Goal: Information Seeking & Learning: Learn about a topic

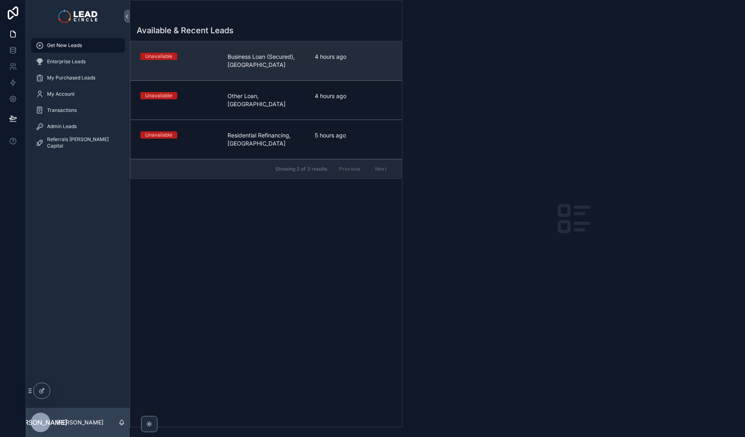
click at [281, 54] on span "Business Loan (Secured), [GEOGRAPHIC_DATA]" at bounding box center [265, 61] width 77 height 16
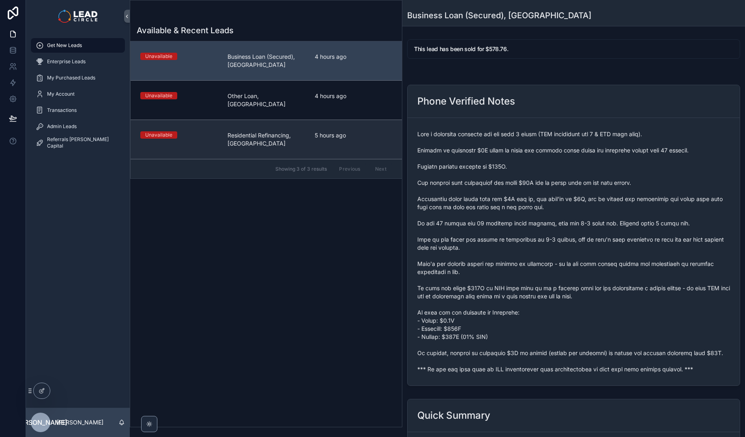
click at [292, 131] on span "Residential Refinancing, [GEOGRAPHIC_DATA]" at bounding box center [265, 139] width 77 height 16
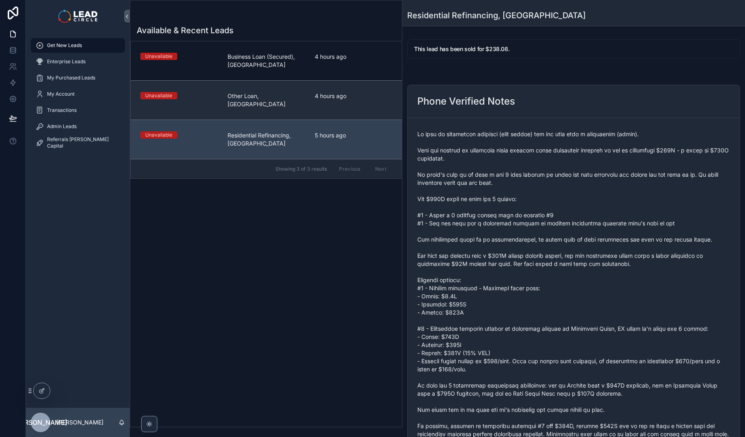
click at [292, 96] on span "Other Loan, [GEOGRAPHIC_DATA]" at bounding box center [265, 100] width 77 height 16
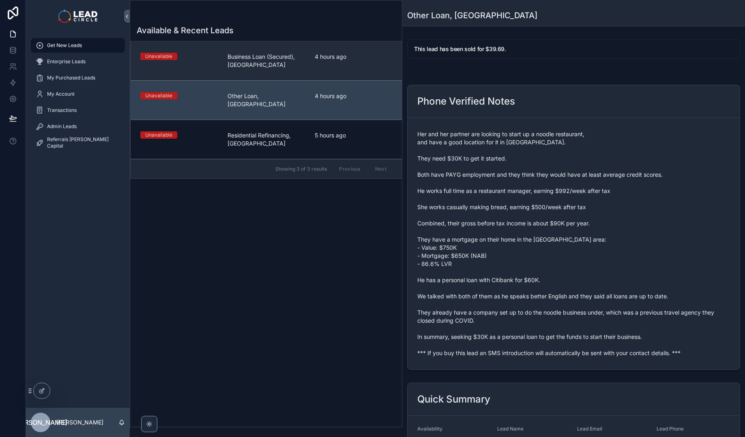
click at [299, 64] on span "Business Loan (Secured), [GEOGRAPHIC_DATA]" at bounding box center [265, 61] width 77 height 16
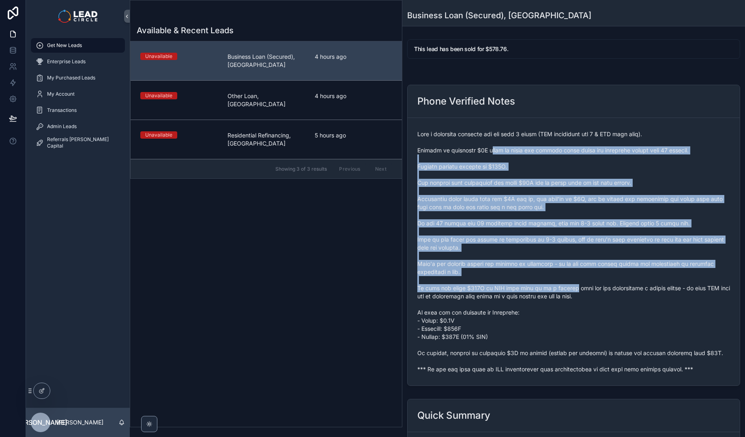
drag, startPoint x: 493, startPoint y: 152, endPoint x: 575, endPoint y: 289, distance: 159.4
click at [575, 289] on span "scrollable content" at bounding box center [573, 251] width 313 height 243
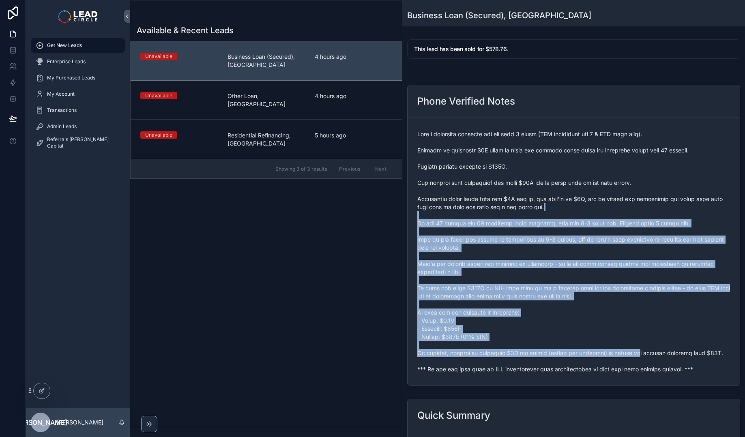
drag, startPoint x: 575, startPoint y: 289, endPoint x: 576, endPoint y: 210, distance: 79.5
click at [576, 210] on span "scrollable content" at bounding box center [573, 251] width 313 height 243
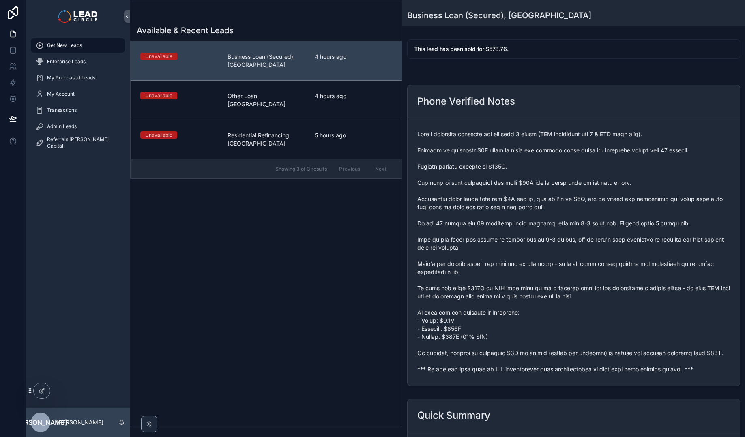
click at [573, 201] on span "scrollable content" at bounding box center [573, 251] width 313 height 243
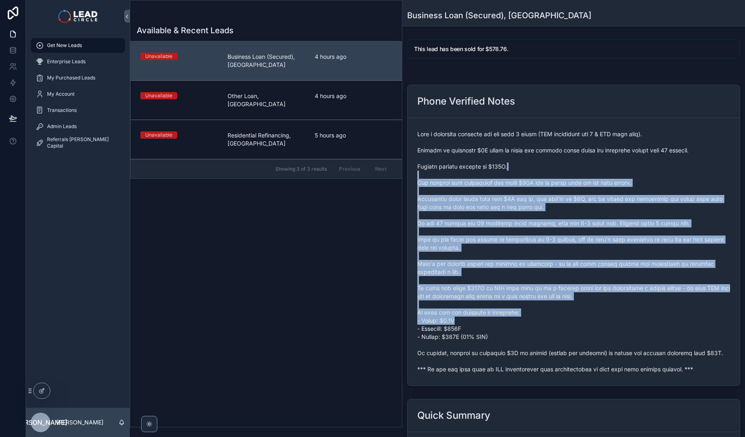
drag, startPoint x: 566, startPoint y: 167, endPoint x: 630, endPoint y: 331, distance: 176.1
click at [630, 331] on span "scrollable content" at bounding box center [573, 251] width 313 height 243
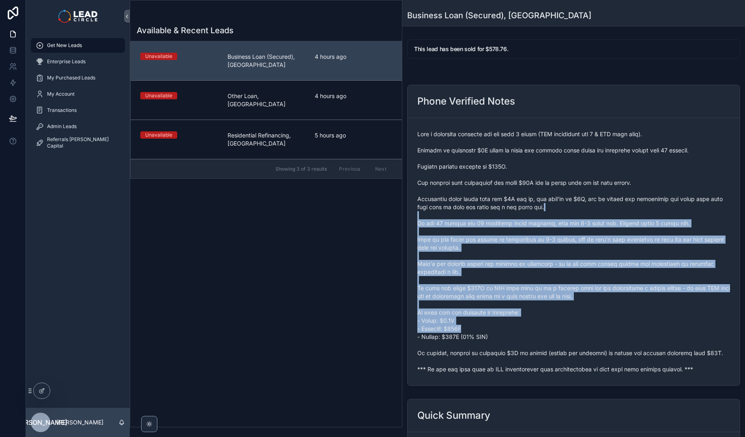
drag, startPoint x: 630, startPoint y: 329, endPoint x: 628, endPoint y: 205, distance: 124.1
click at [628, 205] on span "scrollable content" at bounding box center [573, 251] width 313 height 243
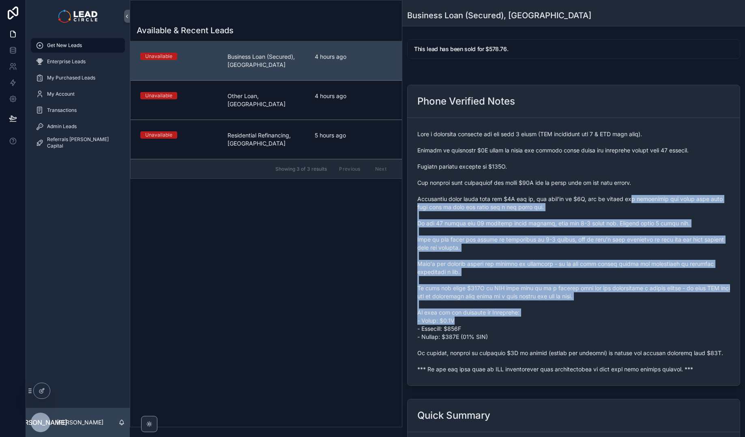
drag, startPoint x: 628, startPoint y: 197, endPoint x: 664, endPoint y: 319, distance: 126.7
click at [664, 319] on span "scrollable content" at bounding box center [573, 251] width 313 height 243
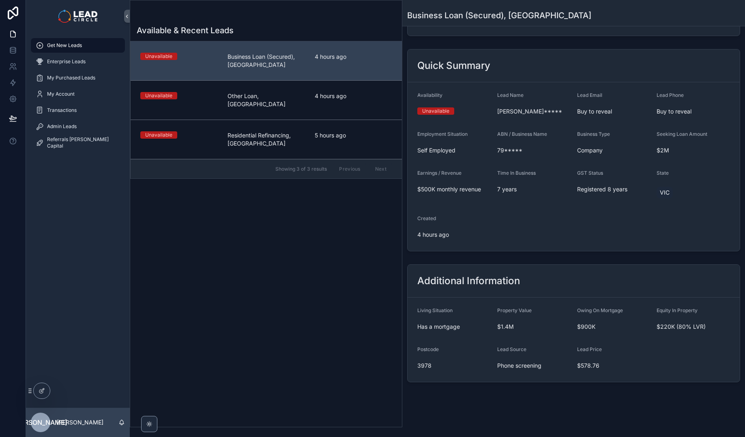
scroll to position [350, 0]
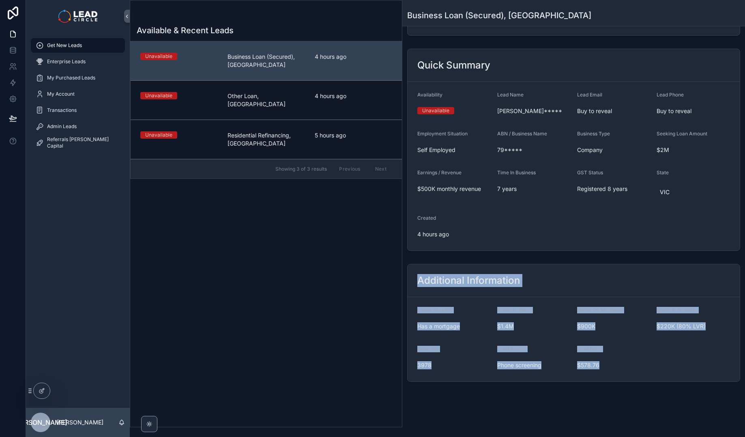
drag, startPoint x: 653, startPoint y: 373, endPoint x: 439, endPoint y: 253, distance: 245.4
click at [439, 253] on div "This lead has been sold for $578.76. Phone Verified Notes Quick Summary Availab…" at bounding box center [573, 35] width 343 height 699
click at [439, 253] on div "Quick Summary Availability Unavailable Lead Name [PERSON_NAME]***** Lead Email …" at bounding box center [573, 149] width 343 height 209
drag, startPoint x: 626, startPoint y: 362, endPoint x: 631, endPoint y: 364, distance: 6.0
click at [631, 364] on div "This lead has been sold for $578.76. Phone Verified Notes Quick Summary Availab…" at bounding box center [573, 35] width 343 height 699
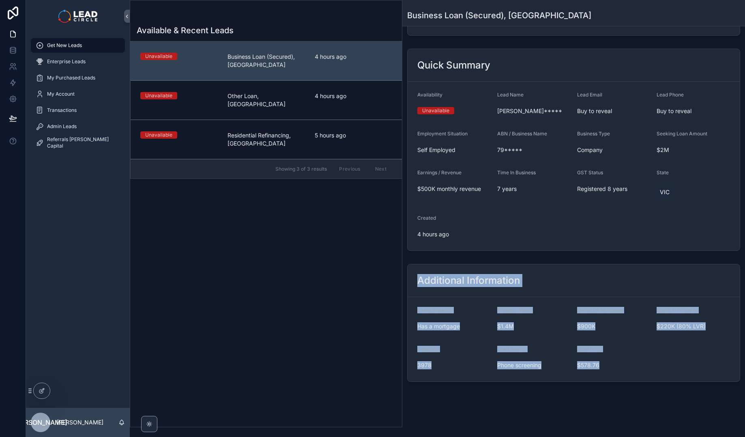
click at [631, 365] on span "$578.76" at bounding box center [613, 365] width 73 height 8
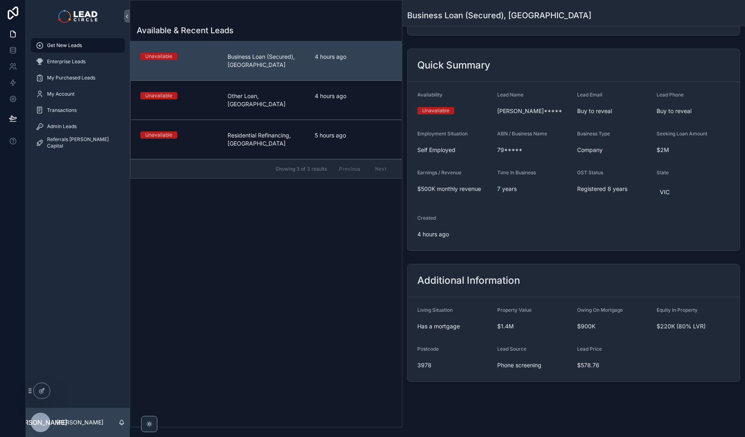
scroll to position [0, 0]
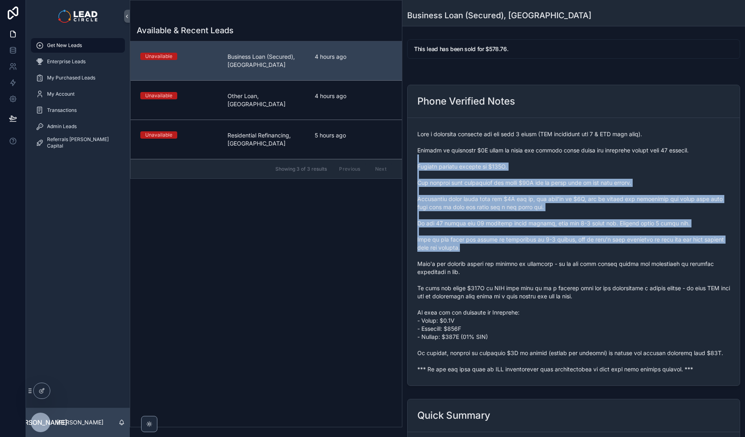
drag, startPoint x: 568, startPoint y: 160, endPoint x: 578, endPoint y: 259, distance: 100.3
click at [578, 259] on span "scrollable content" at bounding box center [573, 251] width 313 height 243
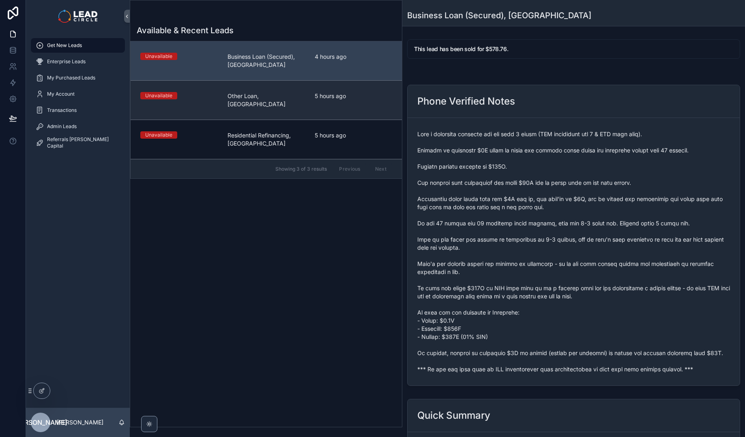
click at [359, 95] on span "5 hours ago" at bounding box center [353, 96] width 77 height 8
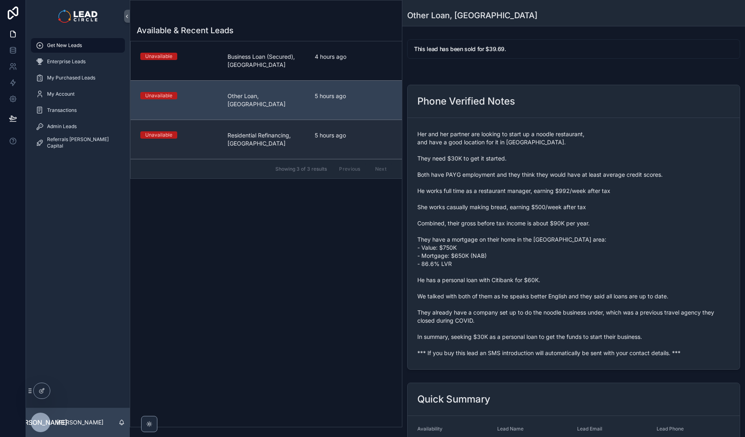
click at [360, 122] on link "Unavailable Residential Refinancing, SA 5 hours ago" at bounding box center [266, 139] width 271 height 39
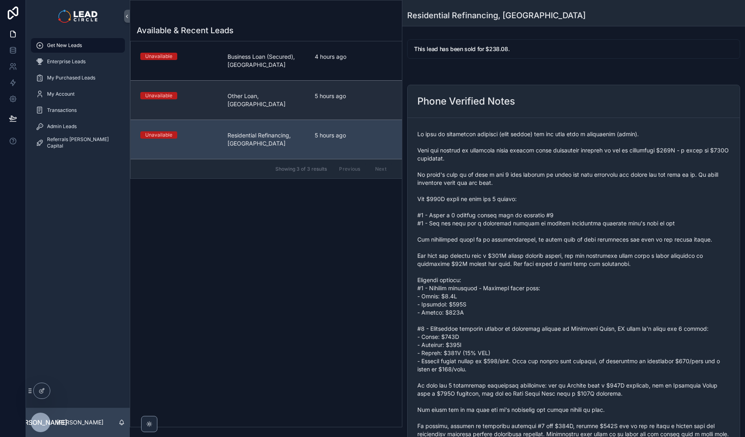
click at [362, 99] on span "5 hours ago" at bounding box center [353, 96] width 77 height 8
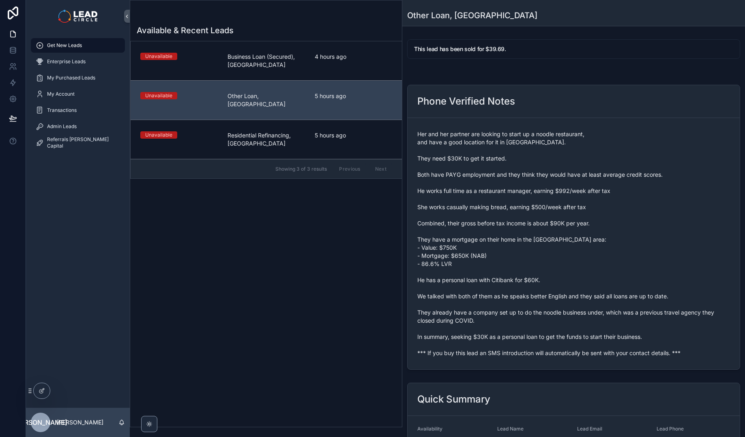
click at [362, 64] on div "4 hours ago" at bounding box center [353, 61] width 77 height 16
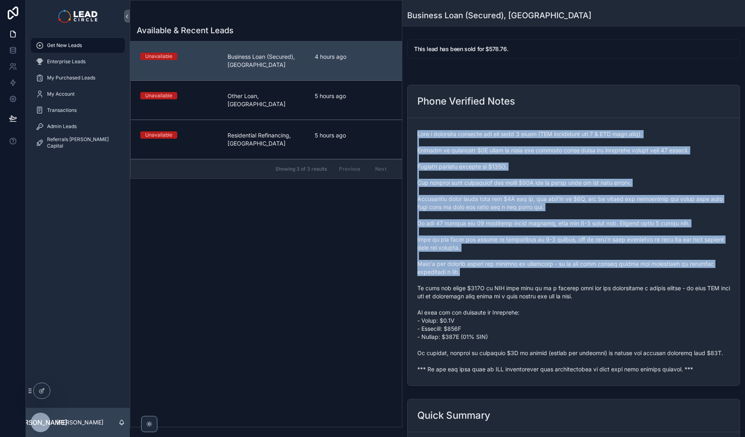
drag, startPoint x: 466, startPoint y: 124, endPoint x: 548, endPoint y: 279, distance: 175.9
click at [548, 279] on form "scrollable content" at bounding box center [573, 252] width 332 height 268
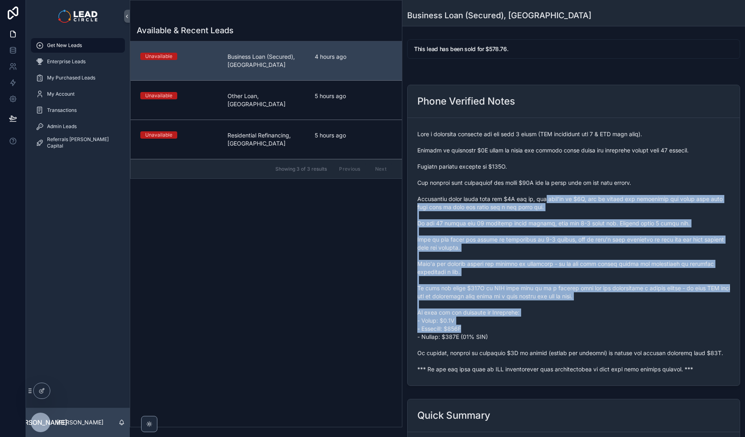
drag, startPoint x: 549, startPoint y: 279, endPoint x: 542, endPoint y: 195, distance: 85.0
click at [542, 197] on span "scrollable content" at bounding box center [573, 251] width 313 height 243
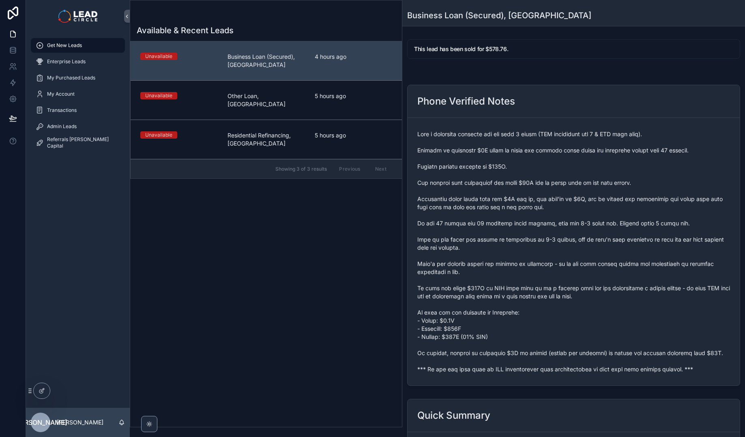
click at [542, 195] on span "scrollable content" at bounding box center [573, 251] width 313 height 243
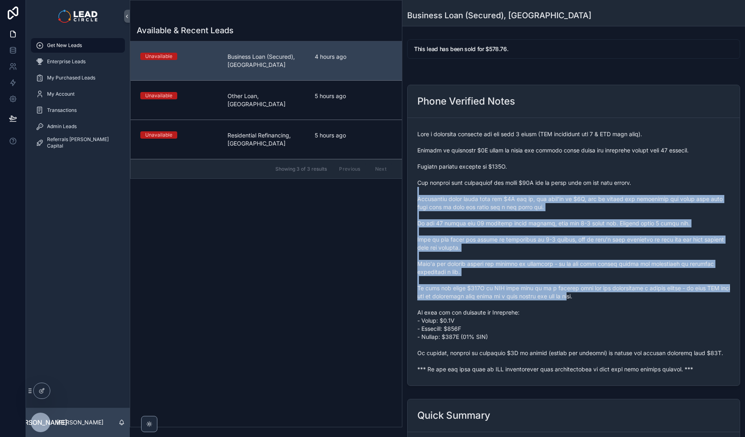
drag, startPoint x: 558, startPoint y: 219, endPoint x: 598, endPoint y: 296, distance: 87.0
click at [597, 297] on span "scrollable content" at bounding box center [573, 251] width 313 height 243
click at [598, 296] on span "scrollable content" at bounding box center [573, 251] width 313 height 243
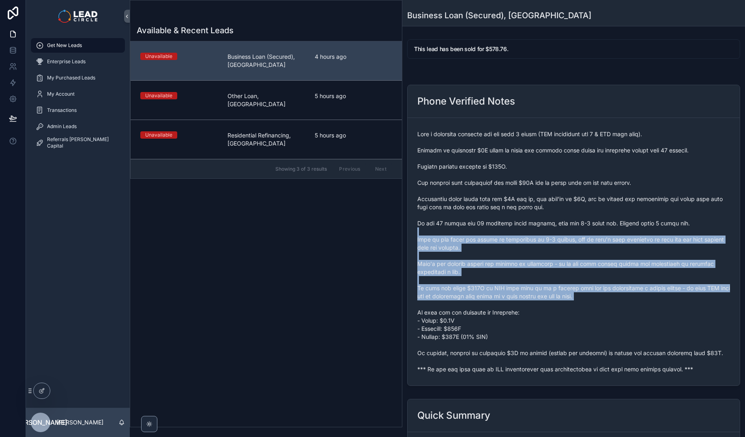
drag, startPoint x: 621, startPoint y: 305, endPoint x: 552, endPoint y: 223, distance: 107.6
click at [553, 223] on span "scrollable content" at bounding box center [573, 251] width 313 height 243
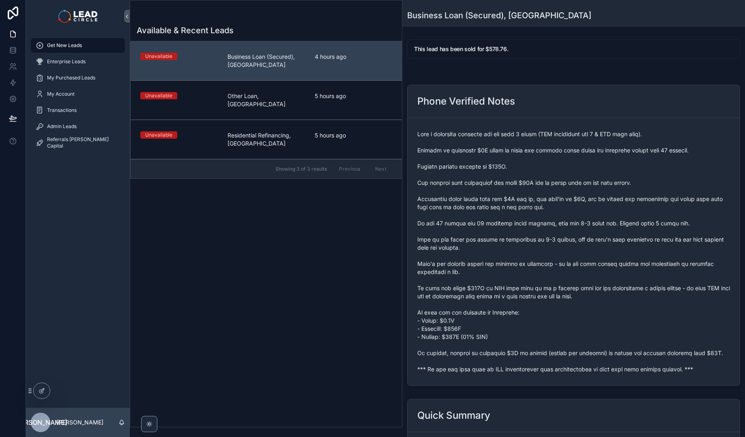
click at [552, 223] on span "scrollable content" at bounding box center [573, 251] width 313 height 243
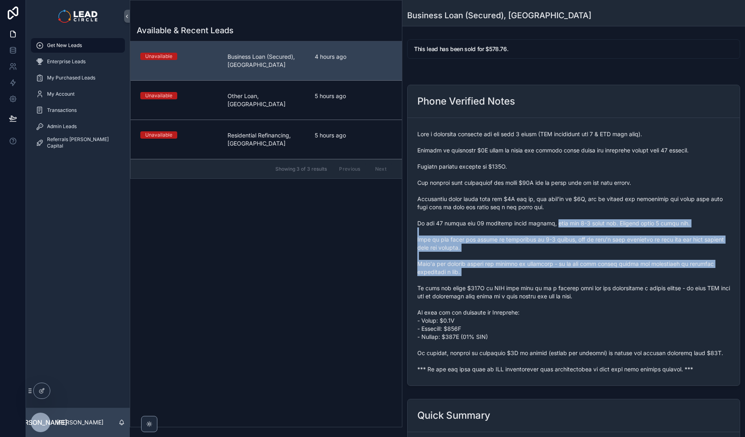
drag, startPoint x: 569, startPoint y: 262, endPoint x: 584, endPoint y: 282, distance: 25.2
click at [584, 282] on span "scrollable content" at bounding box center [573, 251] width 313 height 243
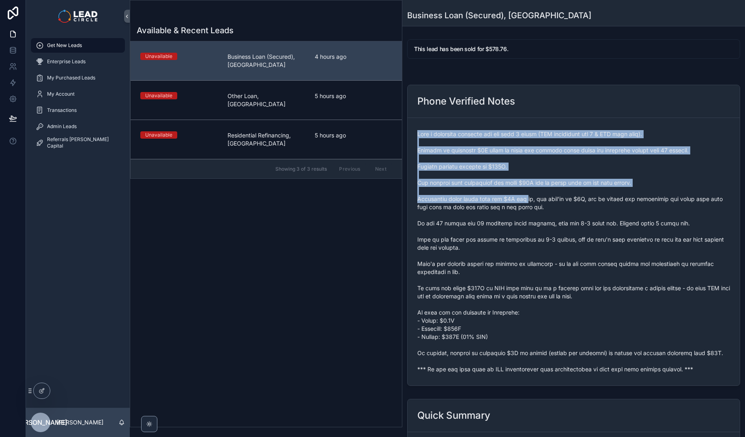
drag, startPoint x: 479, startPoint y: 137, endPoint x: 539, endPoint y: 206, distance: 91.1
click at [537, 206] on form "scrollable content" at bounding box center [573, 252] width 332 height 268
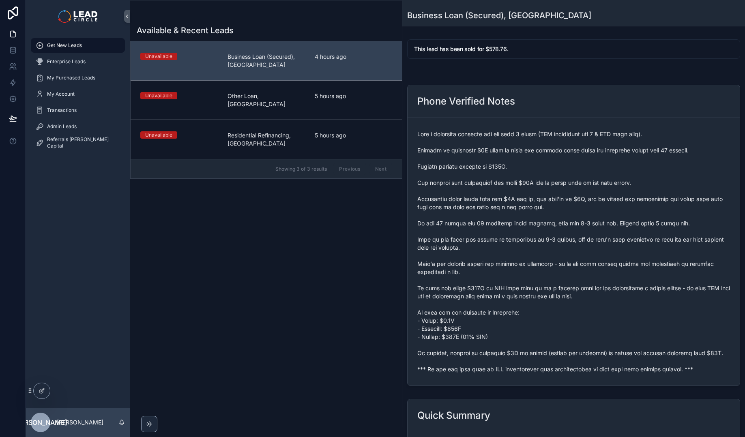
click at [539, 206] on span "scrollable content" at bounding box center [573, 251] width 313 height 243
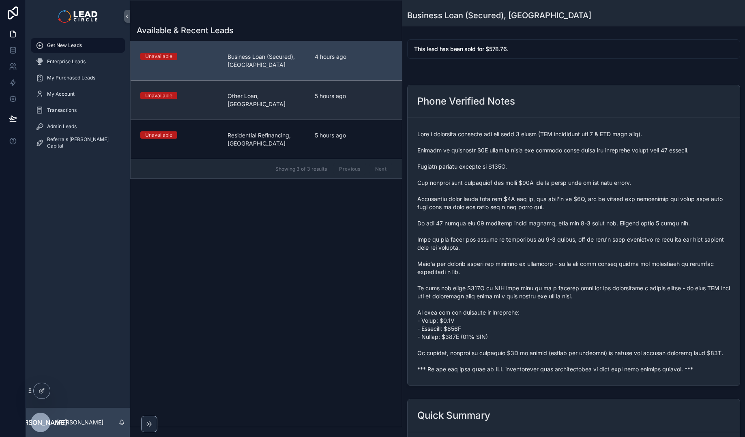
click at [301, 96] on span "Other Loan, [GEOGRAPHIC_DATA]" at bounding box center [265, 100] width 77 height 16
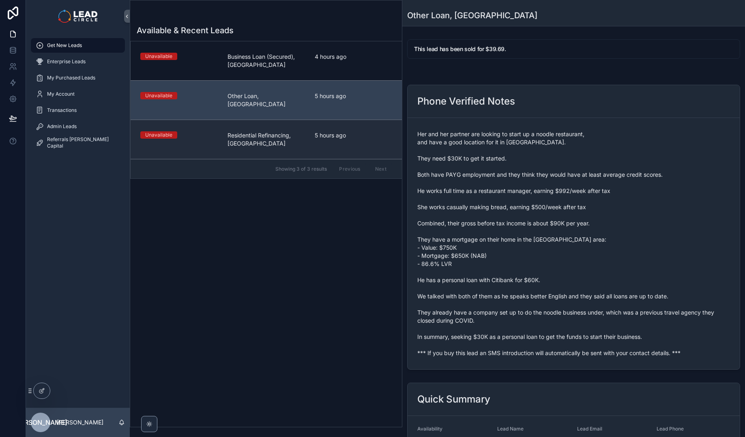
click at [308, 123] on link "Unavailable Residential Refinancing, SA 5 hours ago" at bounding box center [266, 139] width 271 height 39
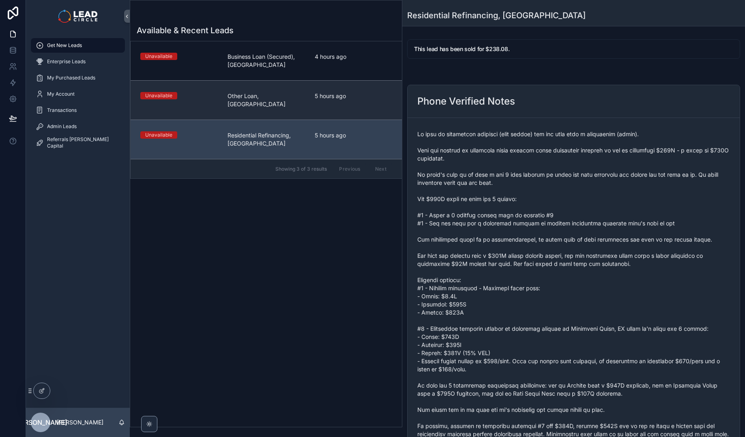
click at [308, 89] on link "Unavailable Other Loan, [GEOGRAPHIC_DATA] 5 hours ago" at bounding box center [266, 99] width 271 height 39
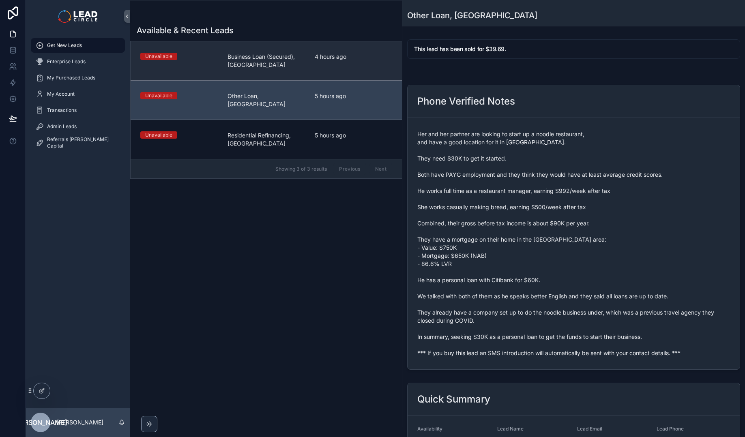
click at [305, 63] on div "Unavailable Business Loan (Secured), [GEOGRAPHIC_DATA] 4 hours ago" at bounding box center [266, 61] width 252 height 16
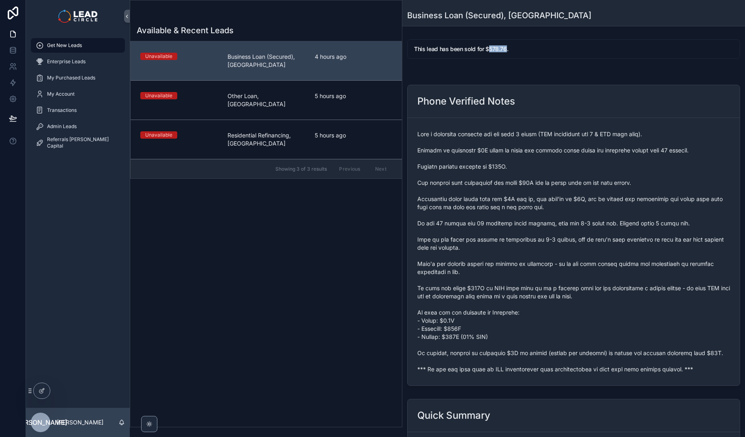
drag, startPoint x: 504, startPoint y: 50, endPoint x: 488, endPoint y: 50, distance: 16.2
click at [488, 50] on h5 "This lead has been sold for $578.76." at bounding box center [573, 49] width 319 height 6
drag, startPoint x: 488, startPoint y: 50, endPoint x: 505, endPoint y: 50, distance: 17.0
click at [505, 50] on h5 "This lead has been sold for $578.76." at bounding box center [573, 49] width 319 height 6
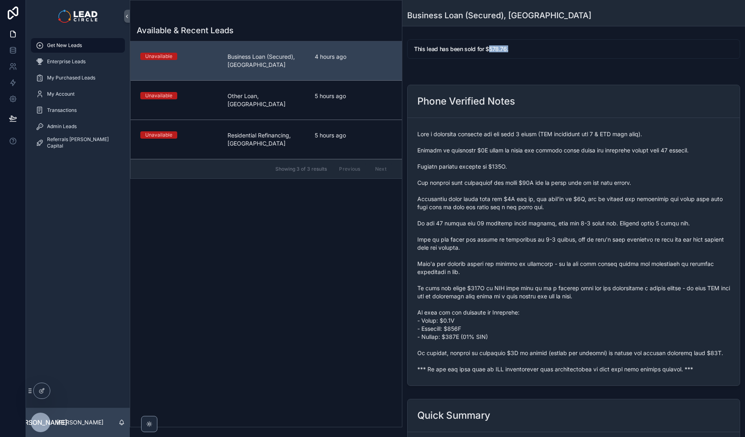
click at [505, 50] on h5 "This lead has been sold for $578.76." at bounding box center [573, 49] width 319 height 6
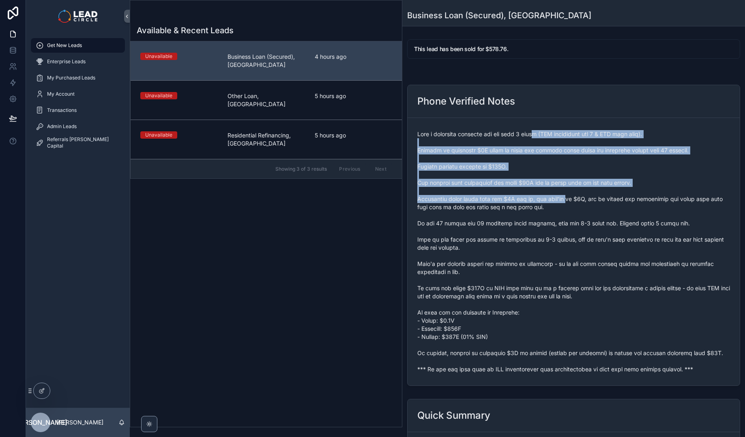
drag, startPoint x: 538, startPoint y: 131, endPoint x: 564, endPoint y: 198, distance: 72.3
click at [564, 198] on span "scrollable content" at bounding box center [573, 251] width 313 height 243
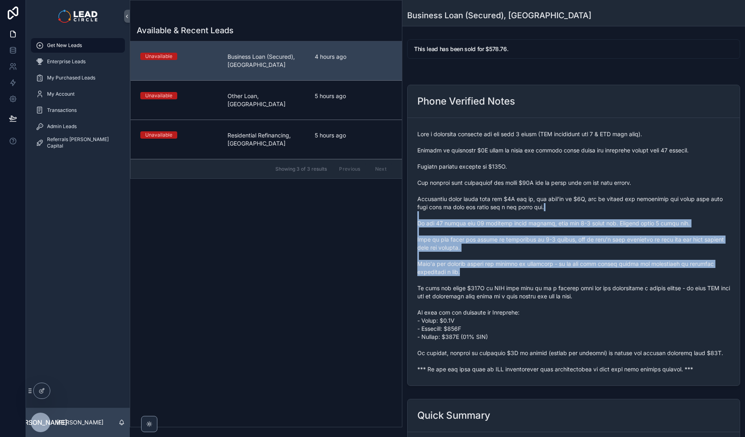
drag, startPoint x: 642, startPoint y: 271, endPoint x: 588, endPoint y: 167, distance: 116.8
click at [592, 176] on span "scrollable content" at bounding box center [573, 251] width 313 height 243
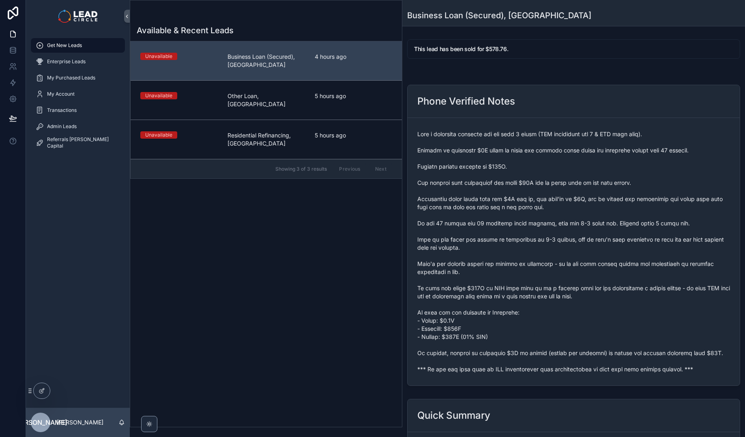
click at [586, 162] on span "scrollable content" at bounding box center [573, 251] width 313 height 243
drag, startPoint x: 488, startPoint y: 48, endPoint x: 506, endPoint y: 46, distance: 18.4
click at [506, 46] on h5 "This lead has been sold for $578.76." at bounding box center [573, 49] width 319 height 6
click at [505, 47] on h5 "This lead has been sold for $578.76." at bounding box center [573, 49] width 319 height 6
drag, startPoint x: 505, startPoint y: 48, endPoint x: 488, endPoint y: 50, distance: 16.4
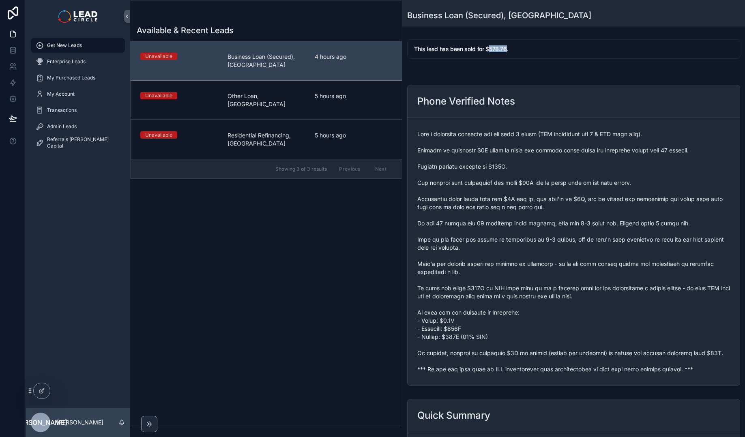
click at [488, 50] on h5 "This lead has been sold for $578.76." at bounding box center [573, 49] width 319 height 6
drag, startPoint x: 488, startPoint y: 46, endPoint x: 506, endPoint y: 46, distance: 17.4
click at [506, 46] on h5 "This lead has been sold for $578.76." at bounding box center [573, 49] width 319 height 6
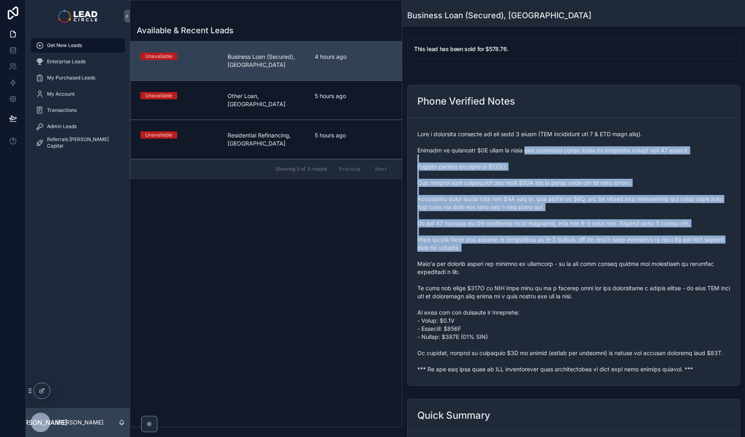
drag, startPoint x: 576, startPoint y: 264, endPoint x: 585, endPoint y: 274, distance: 14.0
click at [584, 273] on span "scrollable content" at bounding box center [573, 251] width 313 height 243
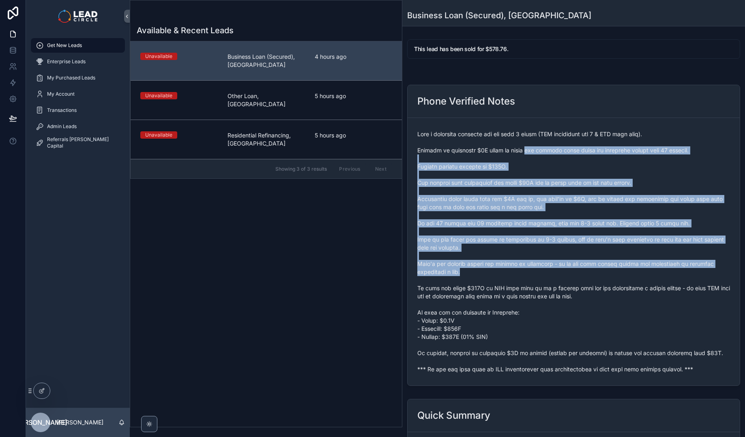
drag, startPoint x: 585, startPoint y: 274, endPoint x: 600, endPoint y: 296, distance: 26.5
click at [586, 274] on span "scrollable content" at bounding box center [573, 251] width 313 height 243
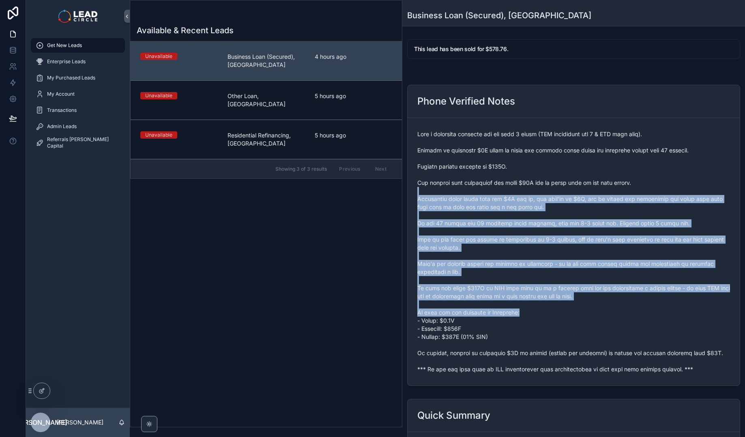
drag, startPoint x: 573, startPoint y: 226, endPoint x: 540, endPoint y: 165, distance: 69.3
click at [540, 165] on span "scrollable content" at bounding box center [573, 251] width 313 height 243
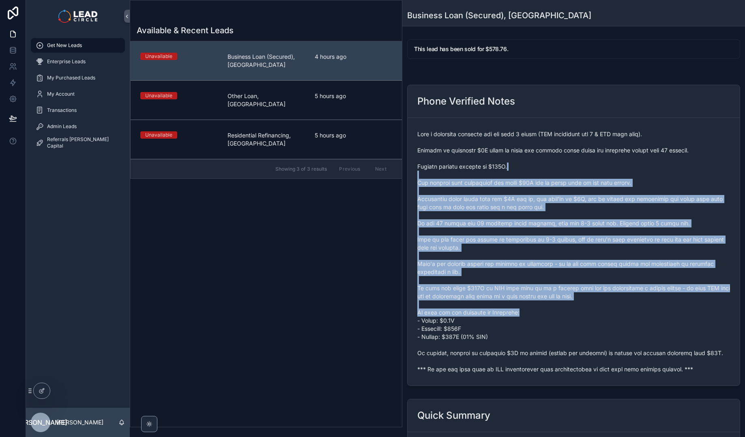
click at [540, 165] on span "scrollable content" at bounding box center [573, 251] width 313 height 243
click at [636, 321] on span "scrollable content" at bounding box center [573, 251] width 313 height 243
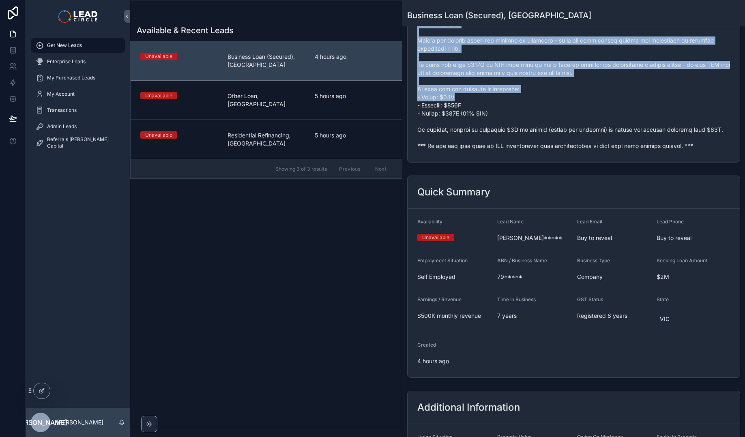
scroll to position [350, 0]
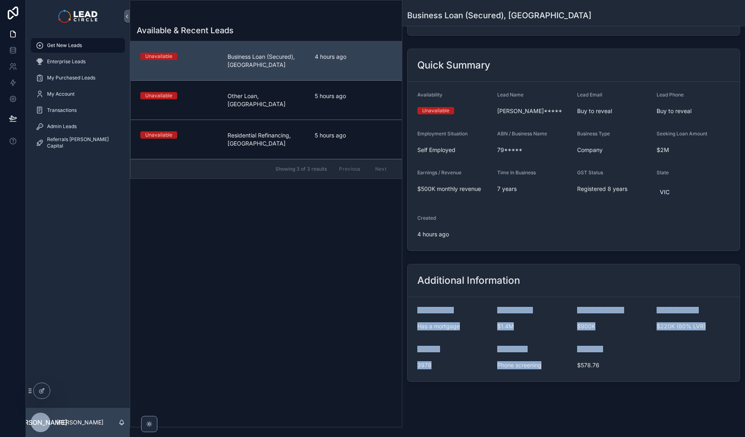
drag, startPoint x: 610, startPoint y: 295, endPoint x: 633, endPoint y: 358, distance: 66.9
click at [633, 358] on div "Additional Information Living Situation Has a mortgage Property Value $1.4M Owi…" at bounding box center [573, 323] width 333 height 118
click at [633, 358] on div "Lead Price $578.76" at bounding box center [613, 359] width 73 height 26
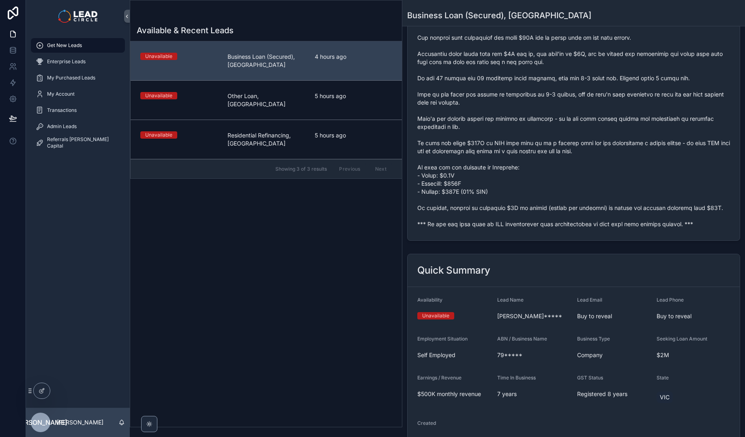
scroll to position [265, 0]
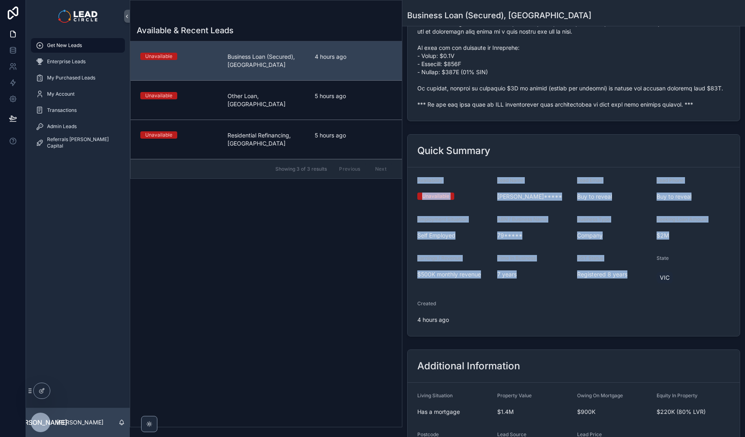
drag, startPoint x: 563, startPoint y: 267, endPoint x: 583, endPoint y: 314, distance: 51.3
click at [583, 314] on div "Quick Summary Availability Unavailable Lead Name [PERSON_NAME]***** Lead Email …" at bounding box center [573, 235] width 333 height 202
click at [583, 315] on form "Availability Unavailable Lead Name [PERSON_NAME]***** Lead Email Buy to reveal …" at bounding box center [573, 251] width 332 height 169
drag, startPoint x: 598, startPoint y: 316, endPoint x: 579, endPoint y: 168, distance: 149.2
click at [579, 170] on div "This lead has been sold for $578.76. Phone Verified Notes Quick Summary Availab…" at bounding box center [573, 120] width 343 height 699
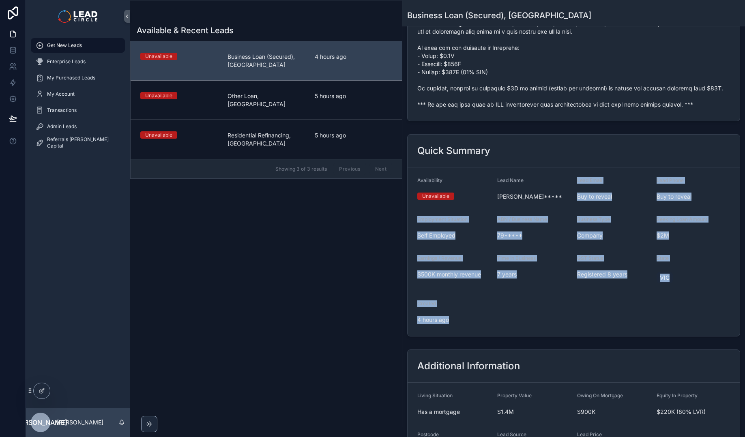
click at [579, 168] on form "Availability Unavailable Lead Name [PERSON_NAME]***** Lead Email Buy to reveal …" at bounding box center [573, 251] width 332 height 169
drag, startPoint x: 581, startPoint y: 165, endPoint x: 577, endPoint y: 341, distance: 176.0
click at [577, 341] on div "This lead has been sold for $578.76. Phone Verified Notes Quick Summary Availab…" at bounding box center [573, 120] width 343 height 699
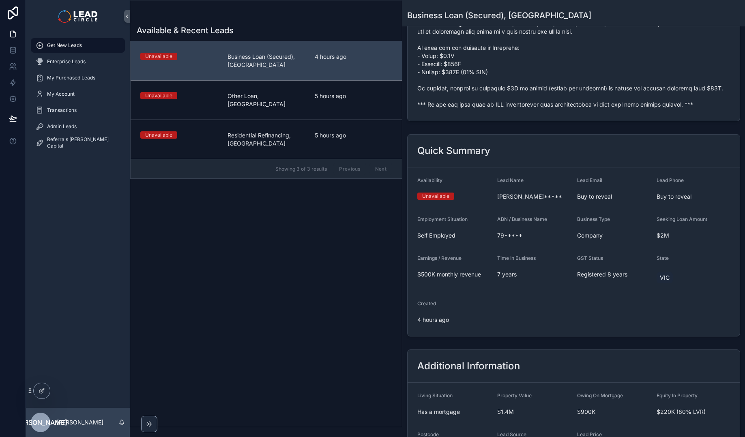
click at [508, 332] on form "Availability Unavailable Lead Name [PERSON_NAME]***** Lead Email Buy to reveal …" at bounding box center [573, 251] width 332 height 169
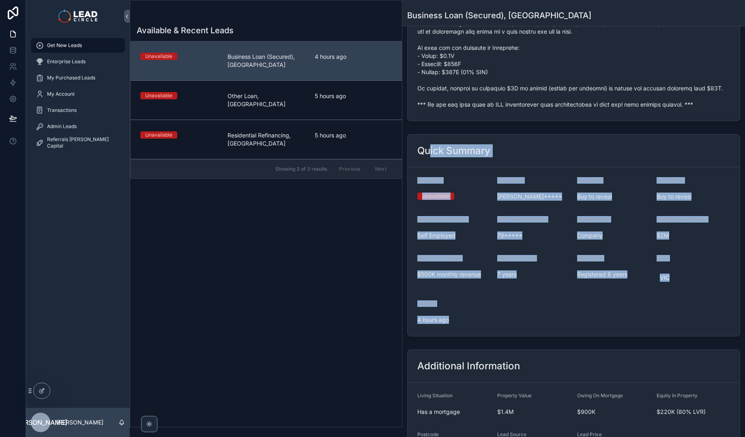
drag, startPoint x: 472, startPoint y: 327, endPoint x: 431, endPoint y: 152, distance: 179.4
click at [431, 152] on div "Quick Summary Availability Unavailable Lead Name [PERSON_NAME]***** Lead Email …" at bounding box center [573, 235] width 333 height 202
click at [431, 152] on h2 "Quick Summary" at bounding box center [453, 150] width 73 height 13
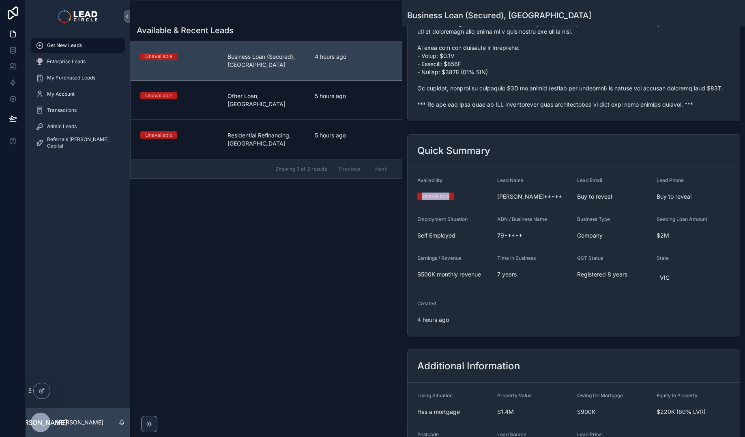
drag, startPoint x: 422, startPoint y: 192, endPoint x: 460, endPoint y: 207, distance: 40.2
click at [460, 207] on form "Availability Unavailable Lead Name [PERSON_NAME]***** Lead Email Buy to reveal …" at bounding box center [573, 251] width 332 height 169
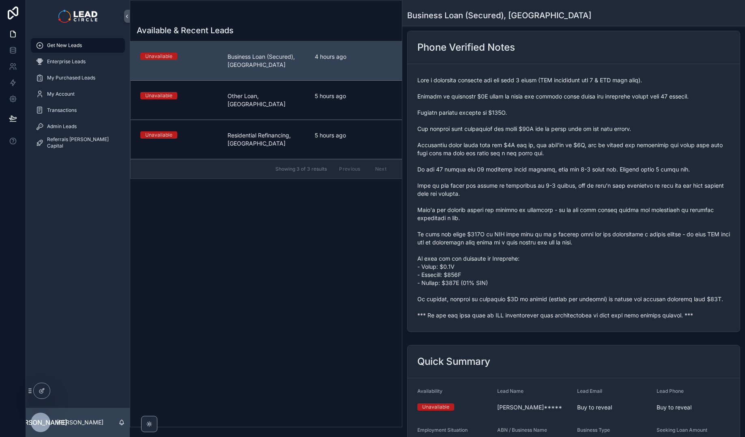
scroll to position [0, 0]
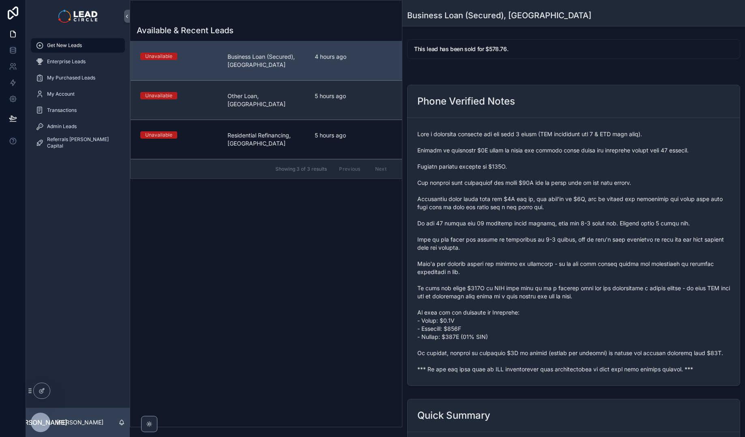
click at [358, 97] on span "5 hours ago" at bounding box center [353, 96] width 77 height 8
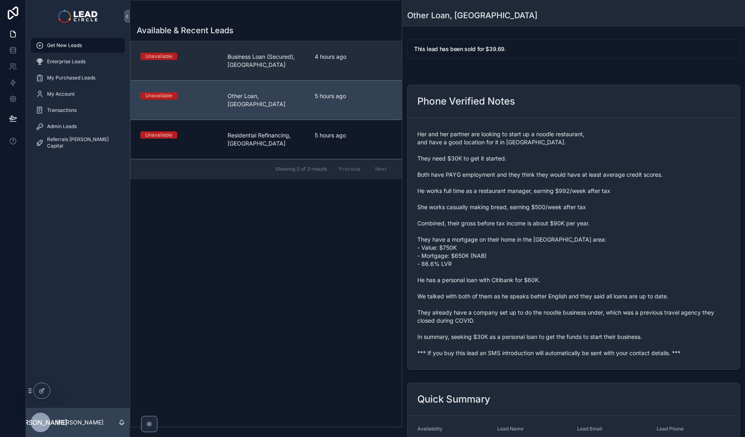
click at [349, 68] on div "4 hours ago" at bounding box center [353, 61] width 77 height 16
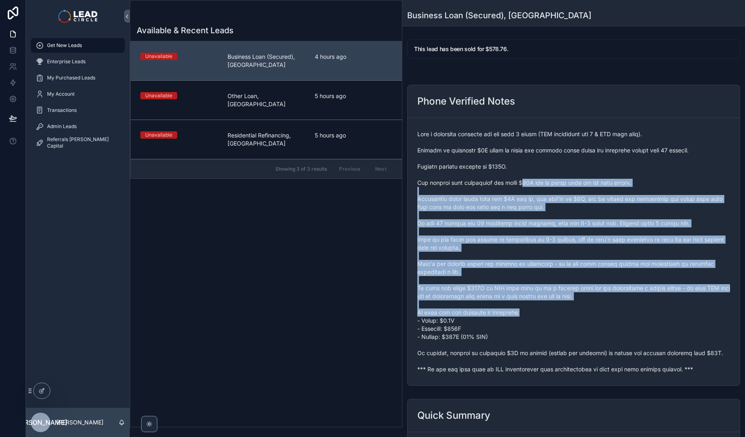
drag, startPoint x: 540, startPoint y: 208, endPoint x: 633, endPoint y: 329, distance: 152.9
click at [631, 328] on span "scrollable content" at bounding box center [573, 251] width 313 height 243
click at [634, 330] on span "scrollable content" at bounding box center [573, 251] width 313 height 243
drag, startPoint x: 643, startPoint y: 342, endPoint x: 512, endPoint y: 185, distance: 204.6
click at [512, 185] on span "scrollable content" at bounding box center [573, 251] width 313 height 243
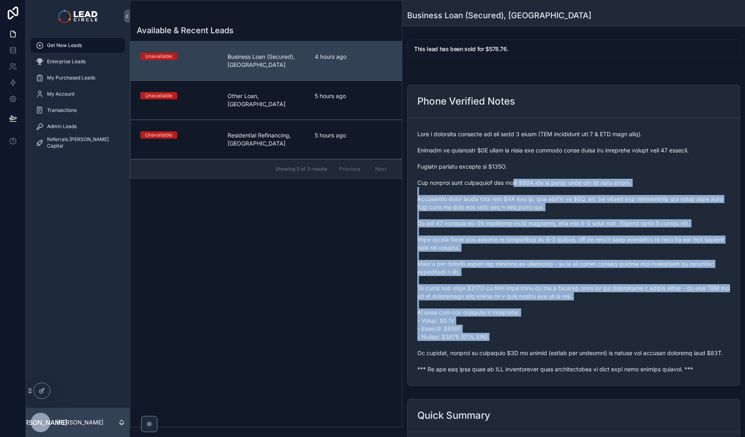
click at [512, 185] on span "scrollable content" at bounding box center [573, 251] width 313 height 243
drag, startPoint x: 512, startPoint y: 185, endPoint x: 569, endPoint y: 310, distance: 137.1
click at [569, 310] on span "scrollable content" at bounding box center [573, 251] width 313 height 243
